Goal: Communication & Community: Answer question/provide support

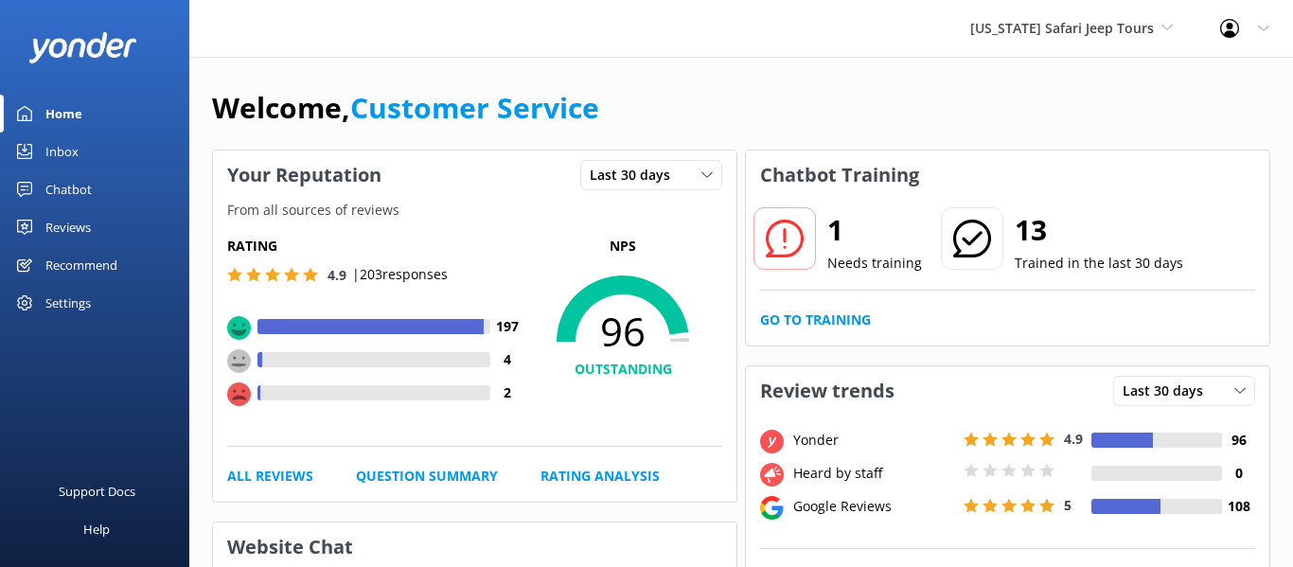
click at [61, 150] on div "Inbox" at bounding box center [61, 151] width 33 height 38
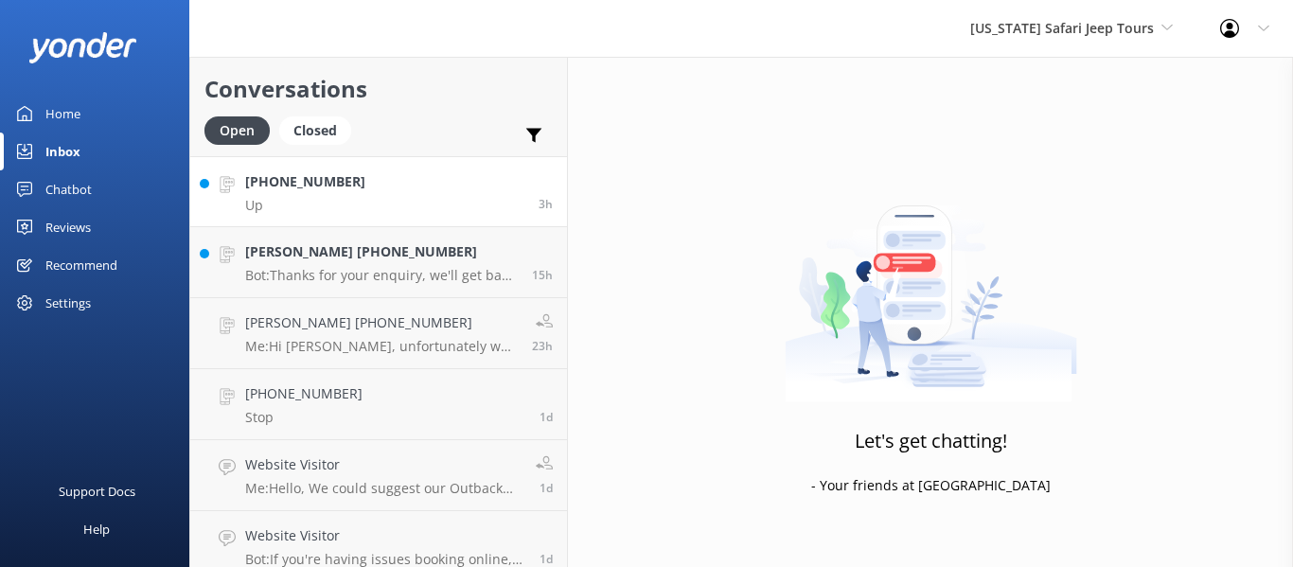
click at [402, 195] on link "+12053815974 Up 3h" at bounding box center [378, 191] width 377 height 71
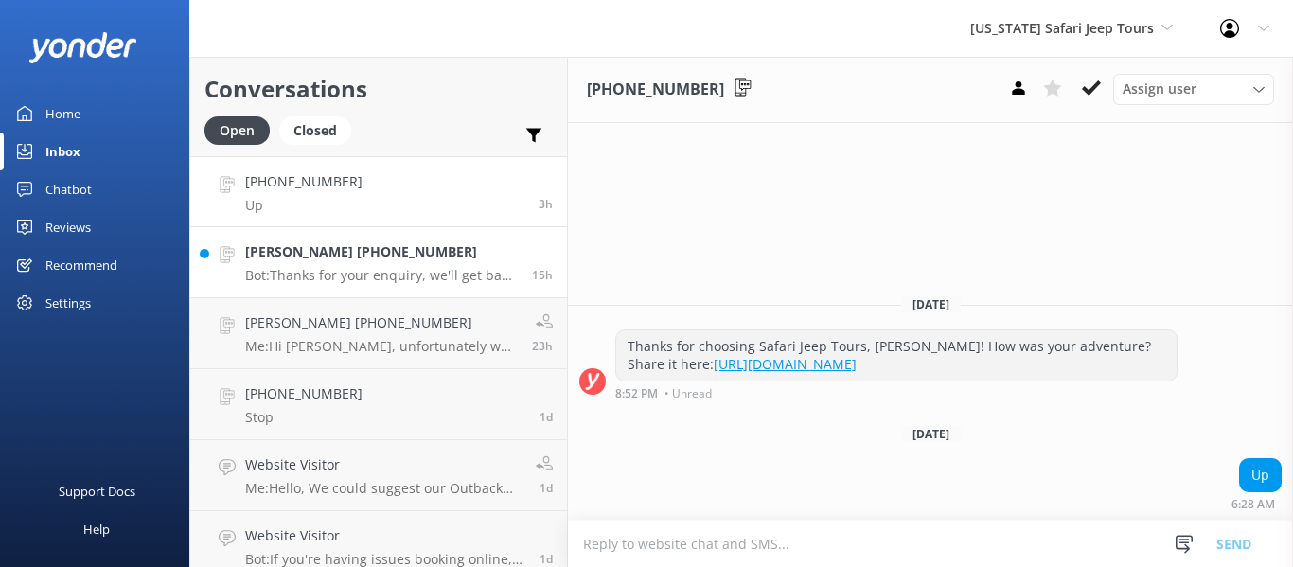
click at [445, 256] on h4 "nancye +19015681775" at bounding box center [381, 251] width 273 height 21
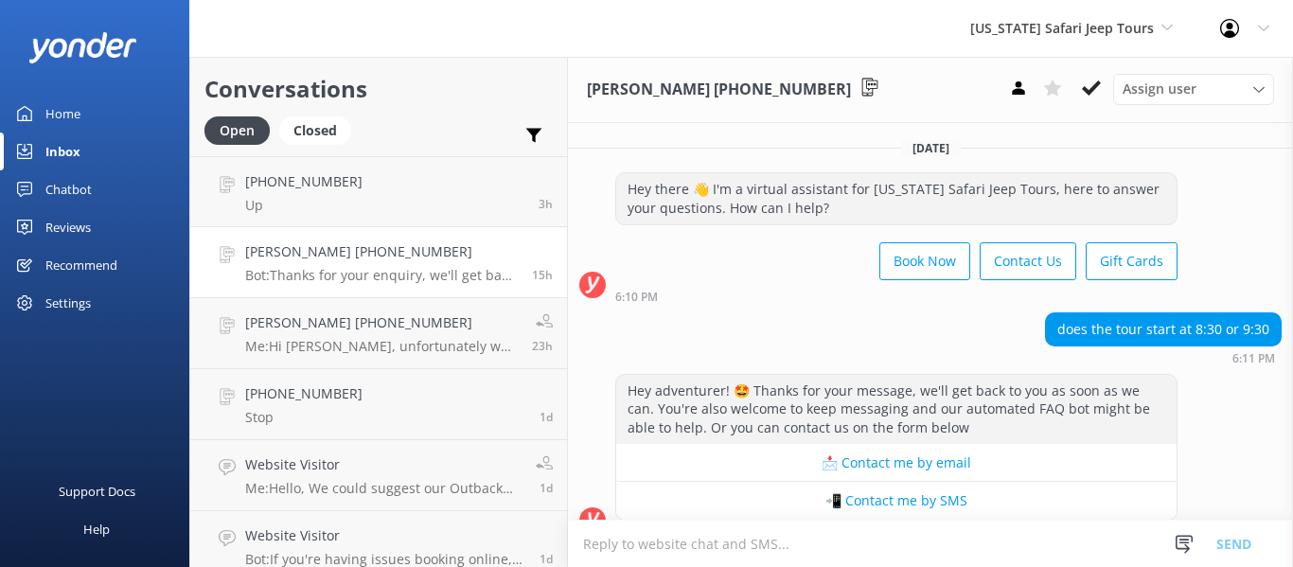
scroll to position [224, 0]
